Goal: Task Accomplishment & Management: Manage account settings

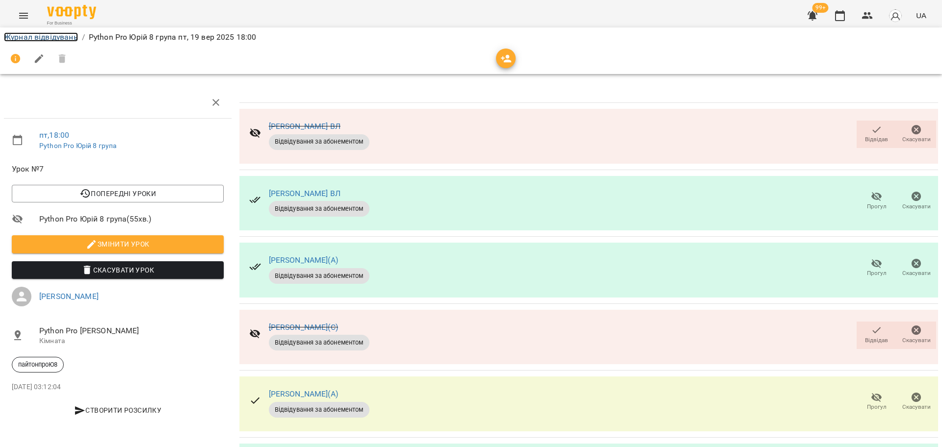
click at [61, 42] on li "Журнал відвідувань" at bounding box center [41, 37] width 74 height 12
click at [67, 41] on link "Журнал відвідувань" at bounding box center [41, 36] width 74 height 9
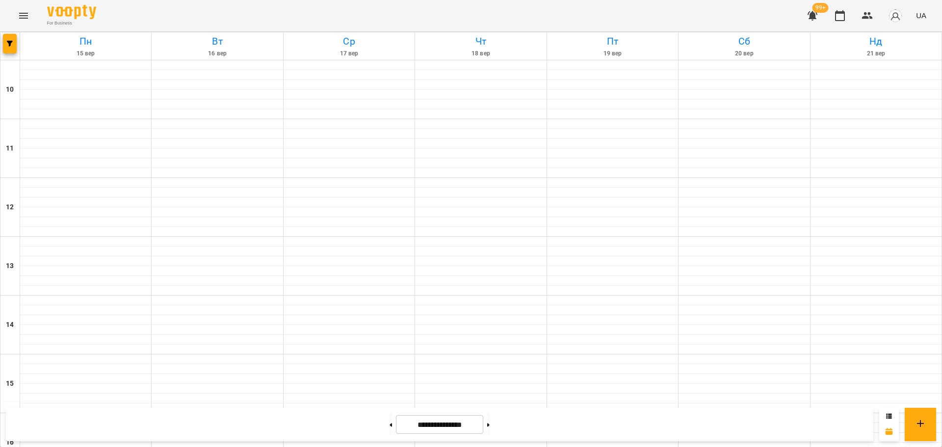
scroll to position [422, 0]
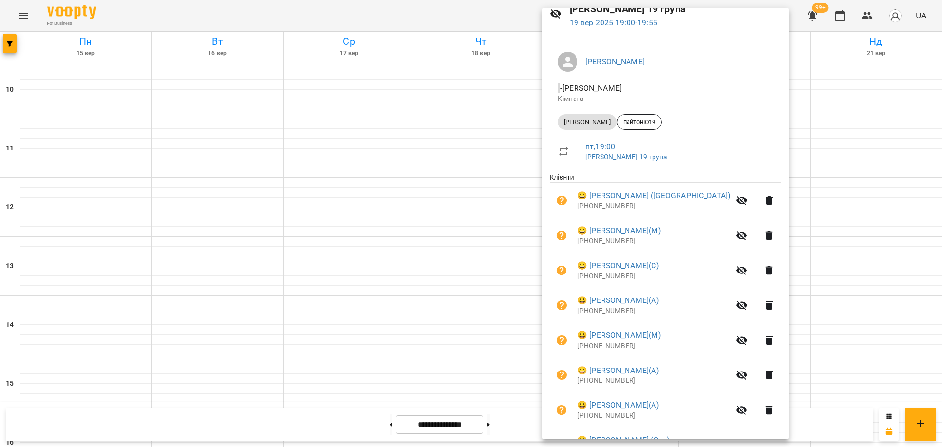
scroll to position [0, 0]
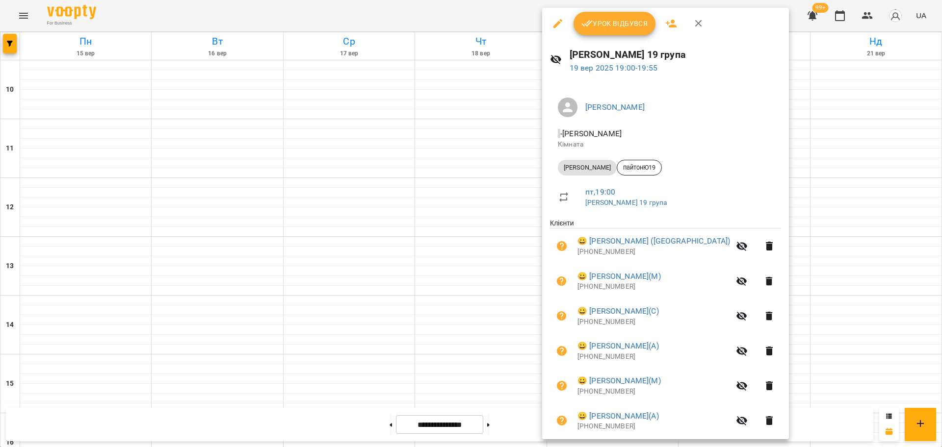
click at [613, 31] on button "Урок відбувся" at bounding box center [614, 24] width 82 height 24
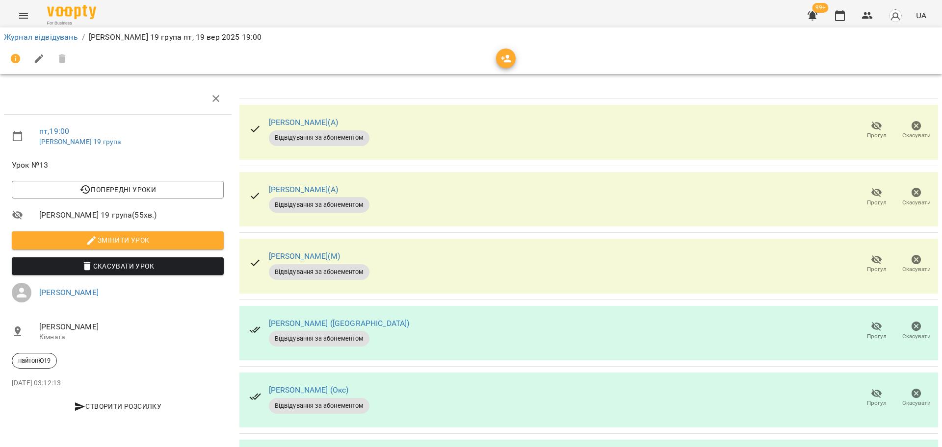
scroll to position [209, 0]
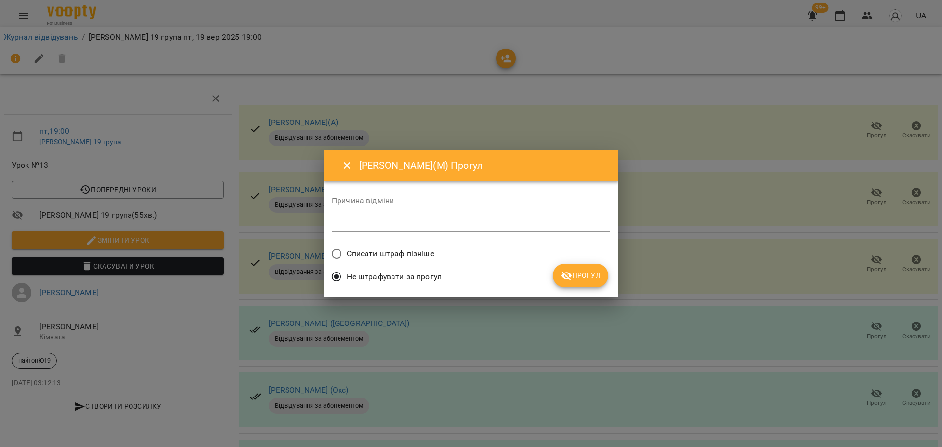
click at [372, 243] on div "Причина відміни *" at bounding box center [471, 216] width 279 height 55
click at [372, 250] on span "Списати штраф пізніше" at bounding box center [390, 254] width 87 height 12
click at [585, 275] on span "Прогул" at bounding box center [581, 276] width 40 height 12
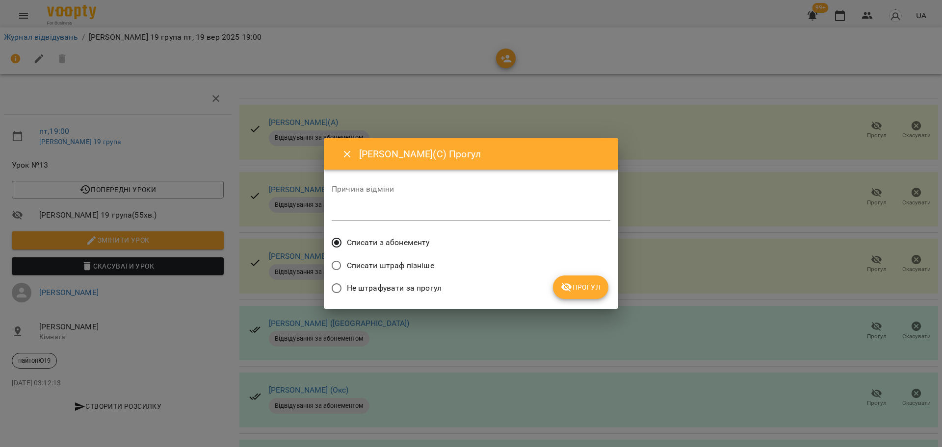
click at [584, 287] on span "Прогул" at bounding box center [581, 287] width 40 height 12
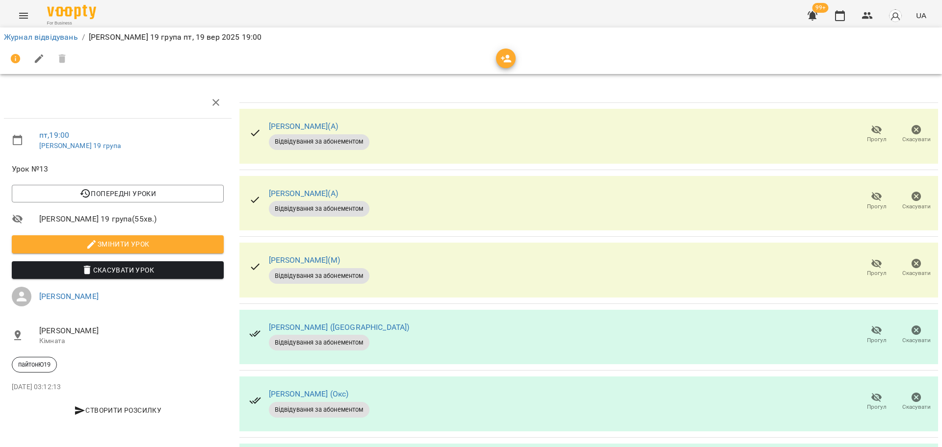
click at [872, 132] on icon "button" at bounding box center [876, 130] width 12 height 12
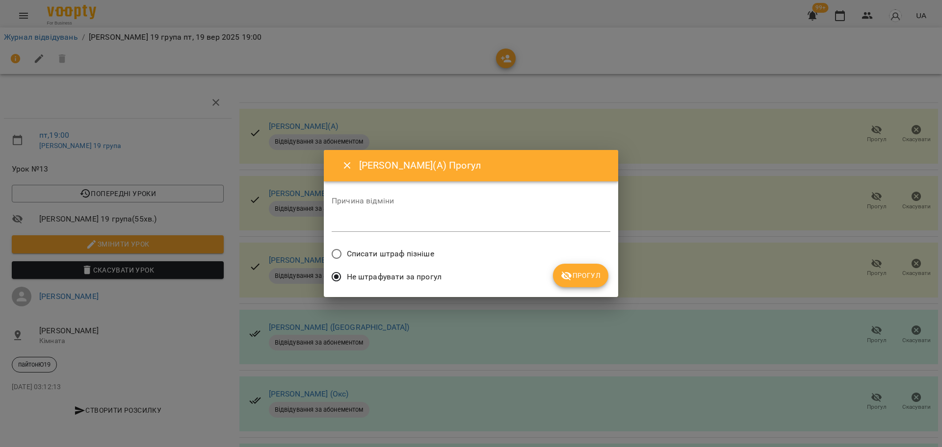
click at [404, 252] on span "Списати штраф пізніше" at bounding box center [390, 254] width 87 height 12
click at [596, 276] on span "Прогул" at bounding box center [581, 276] width 40 height 12
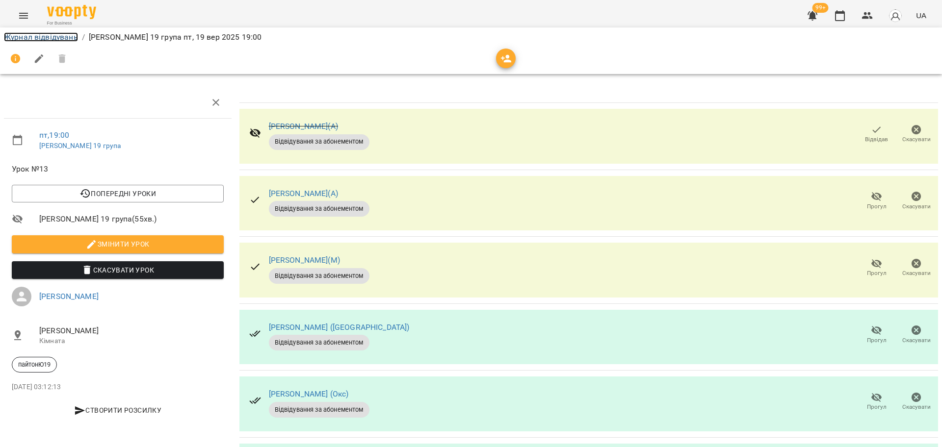
drag, startPoint x: 71, startPoint y: 37, endPoint x: 79, endPoint y: 38, distance: 8.4
click at [71, 38] on link "Журнал відвідувань" at bounding box center [41, 36] width 74 height 9
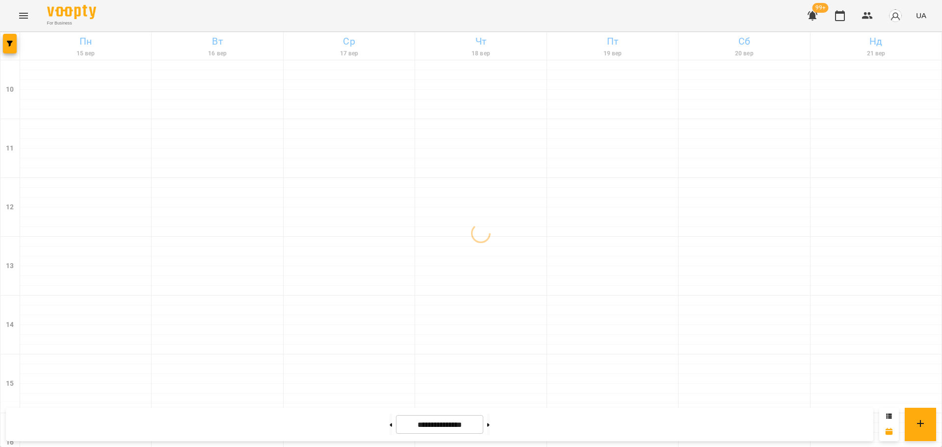
scroll to position [422, 0]
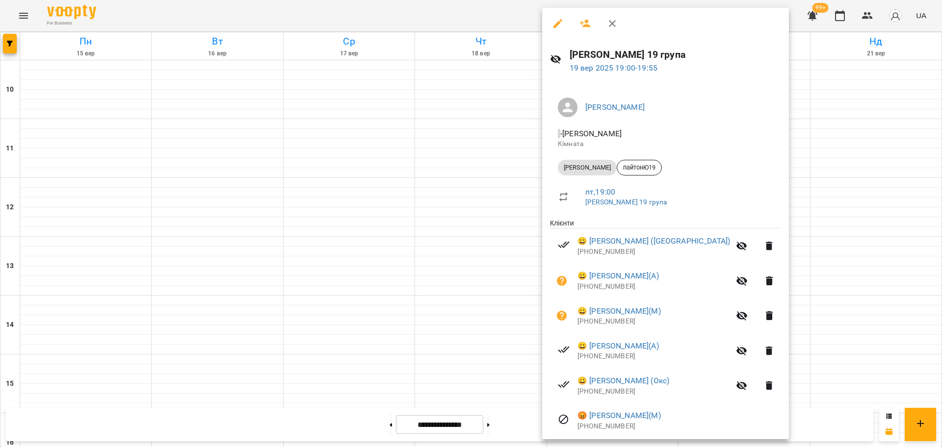
click at [562, 24] on icon "button" at bounding box center [558, 24] width 12 height 12
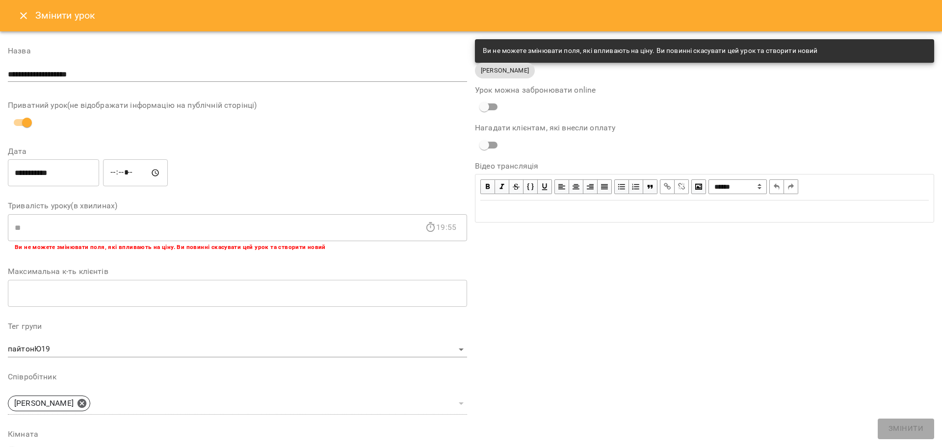
drag, startPoint x: 21, startPoint y: 16, endPoint x: 49, endPoint y: 8, distance: 29.0
click at [21, 17] on icon "Close" at bounding box center [24, 16] width 12 height 12
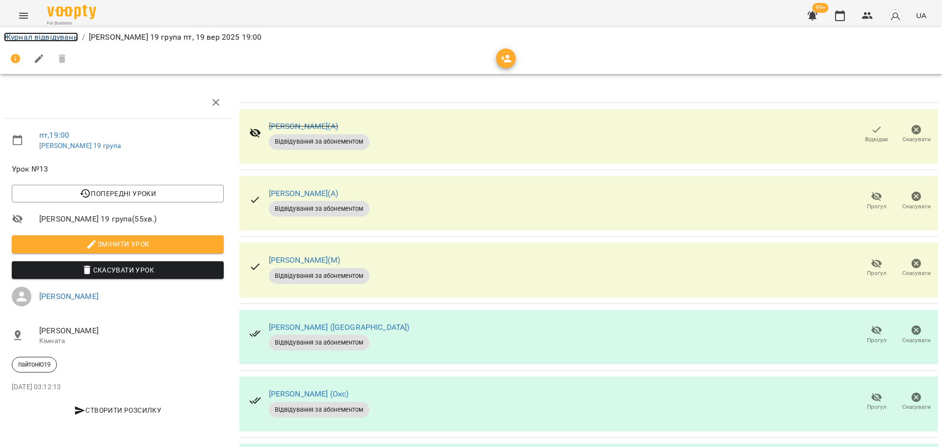
click at [30, 32] on link "Журнал відвідувань" at bounding box center [41, 36] width 74 height 9
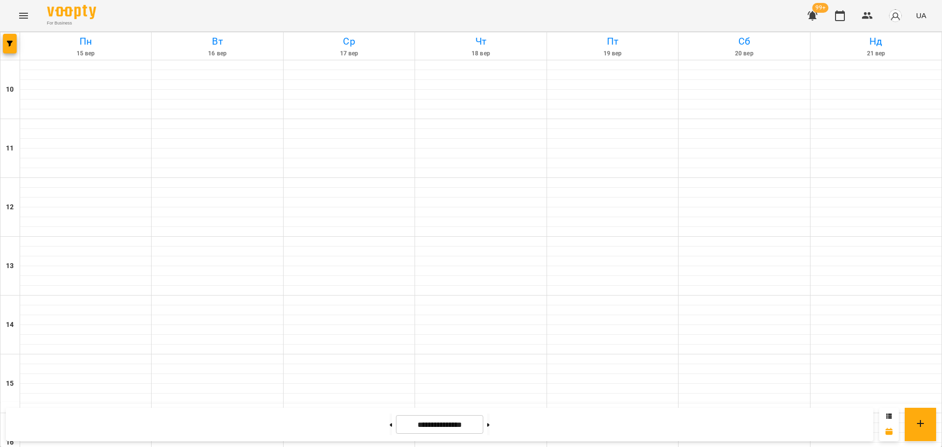
scroll to position [422, 0]
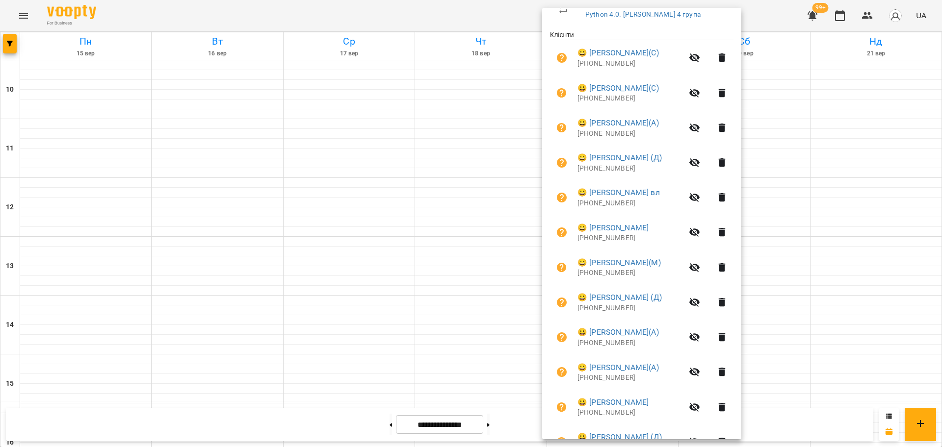
scroll to position [243, 0]
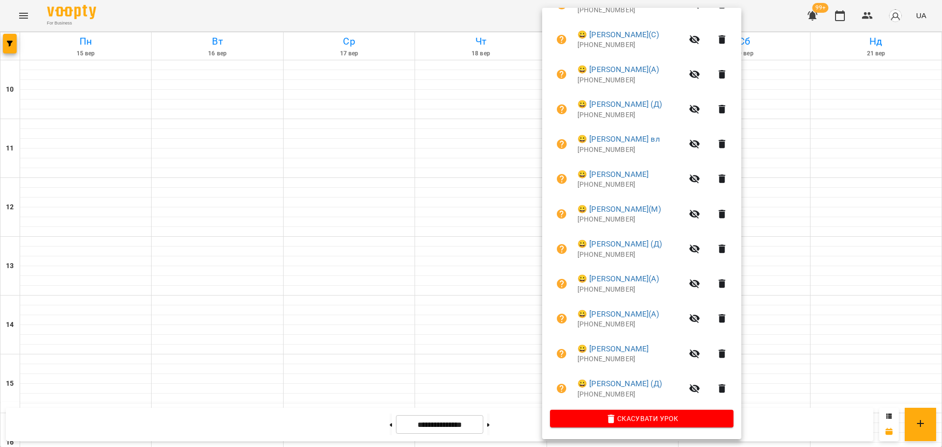
click at [794, 191] on div at bounding box center [471, 223] width 942 height 447
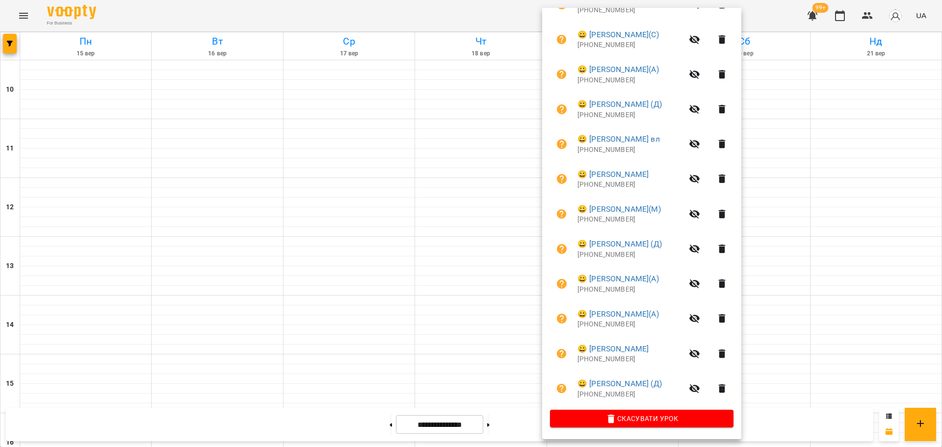
click at [456, 26] on div at bounding box center [471, 223] width 942 height 447
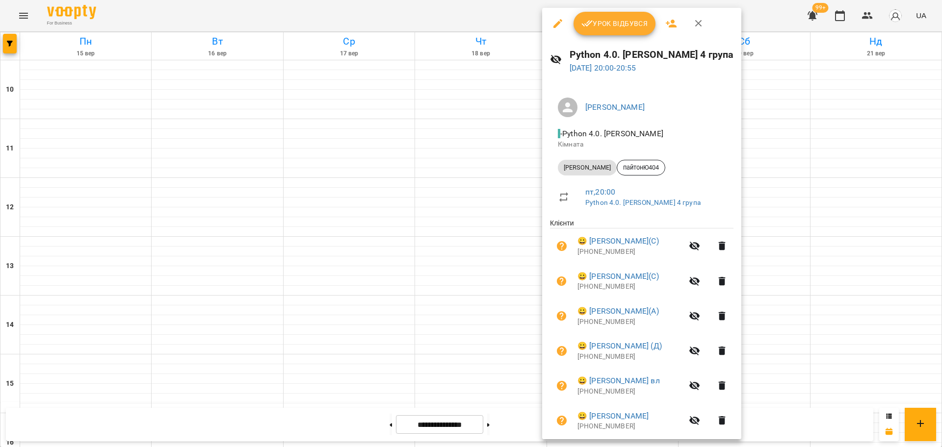
drag, startPoint x: 625, startPoint y: 26, endPoint x: 614, endPoint y: 16, distance: 15.3
click at [624, 26] on span "Урок відбувся" at bounding box center [614, 24] width 67 height 12
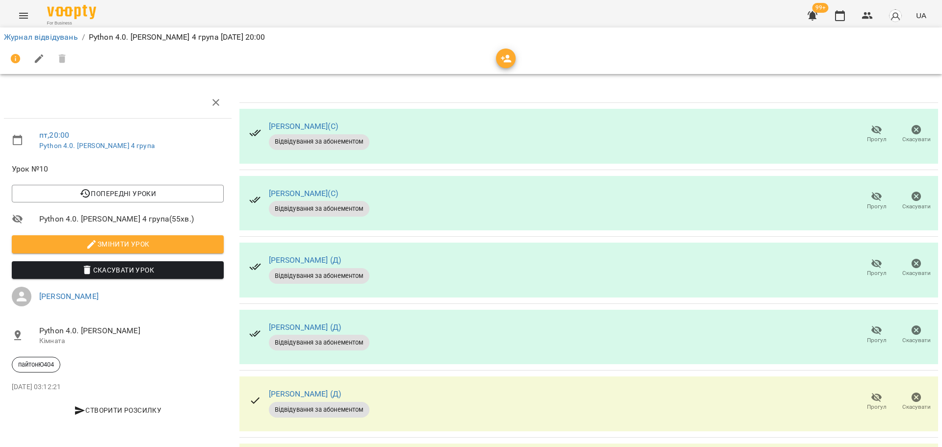
click at [870, 341] on span "Прогул" at bounding box center [877, 340] width 20 height 8
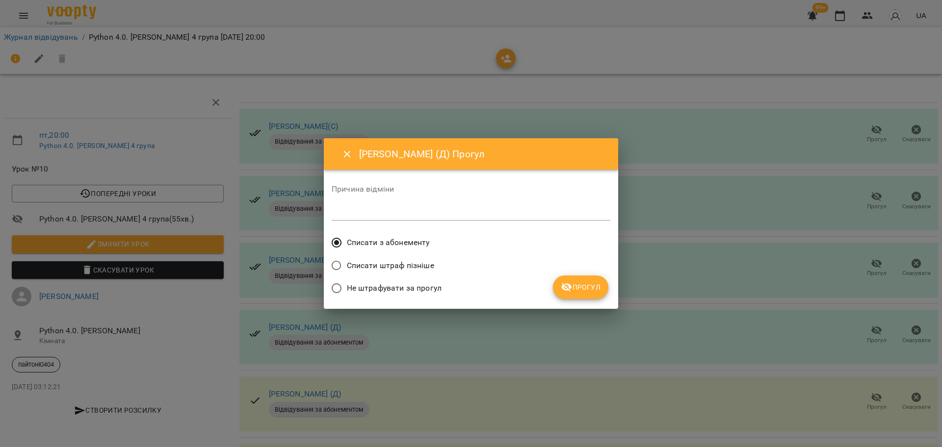
click at [585, 284] on span "Прогул" at bounding box center [581, 287] width 40 height 12
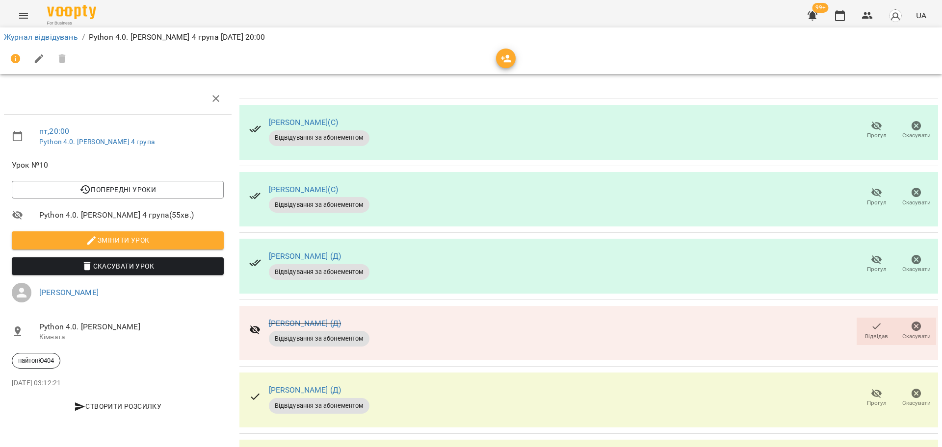
scroll to position [109, 0]
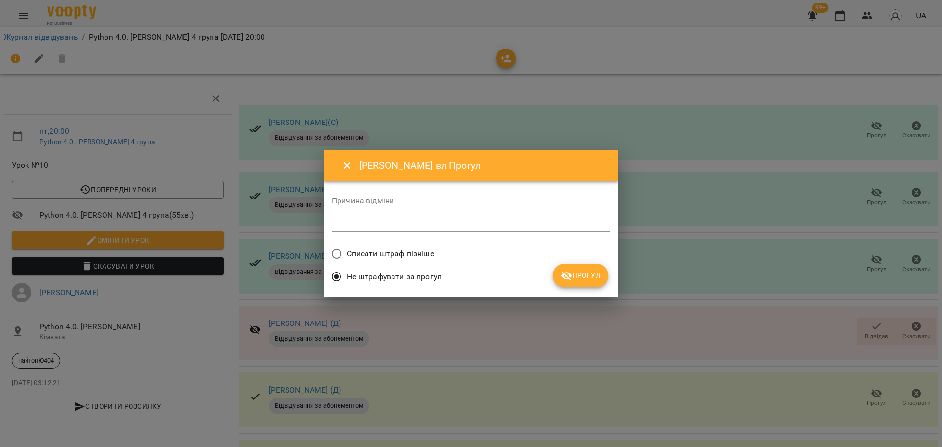
click at [423, 251] on span "Списати штраф пізніше" at bounding box center [390, 254] width 87 height 12
click at [562, 276] on icon "submit" at bounding box center [566, 276] width 11 height 9
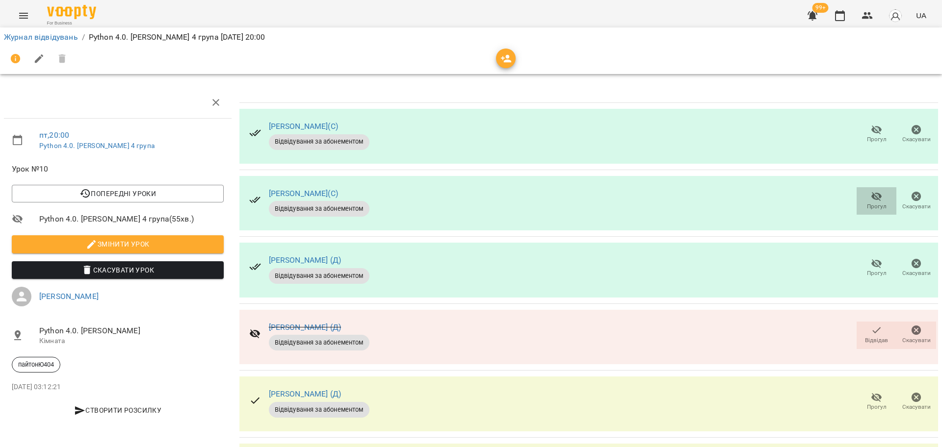
click at [870, 200] on icon "button" at bounding box center [876, 197] width 12 height 12
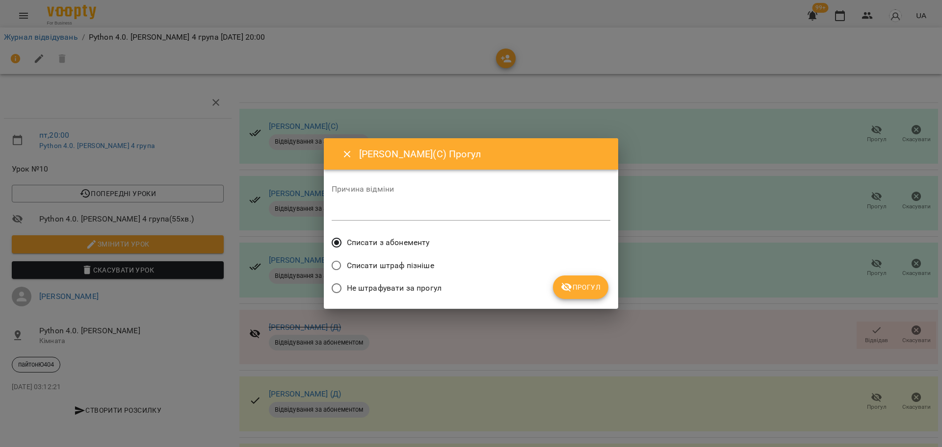
click at [581, 288] on span "Прогул" at bounding box center [581, 287] width 40 height 12
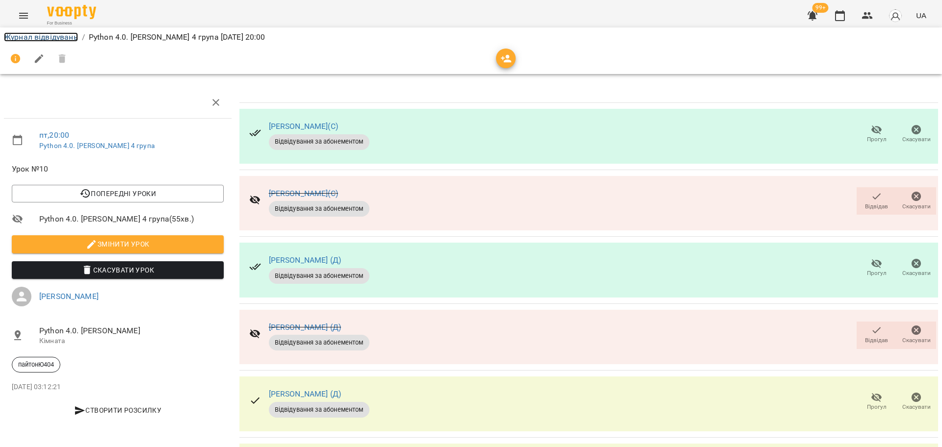
click at [36, 39] on link "Журнал відвідувань" at bounding box center [41, 36] width 74 height 9
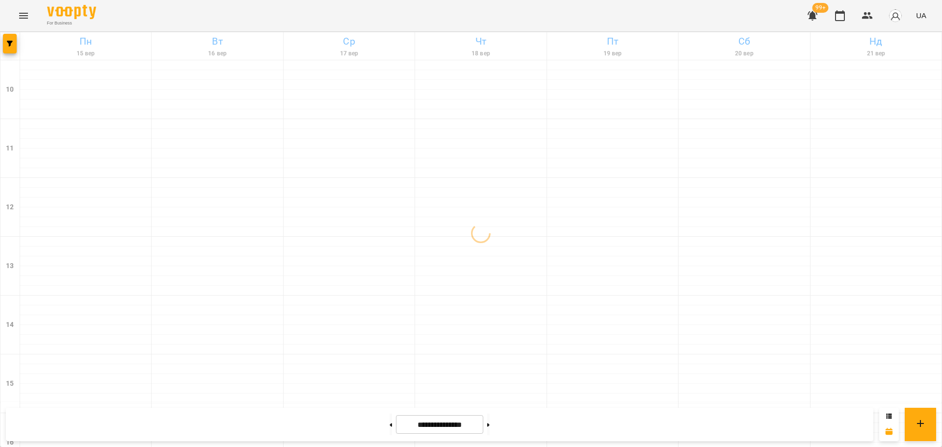
scroll to position [422, 0]
